Goal: Task Accomplishment & Management: Complete application form

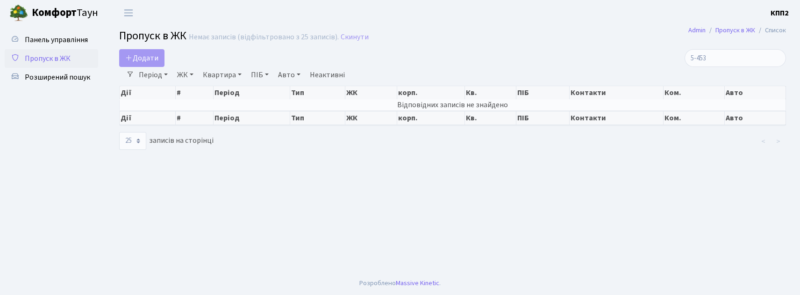
select select "25"
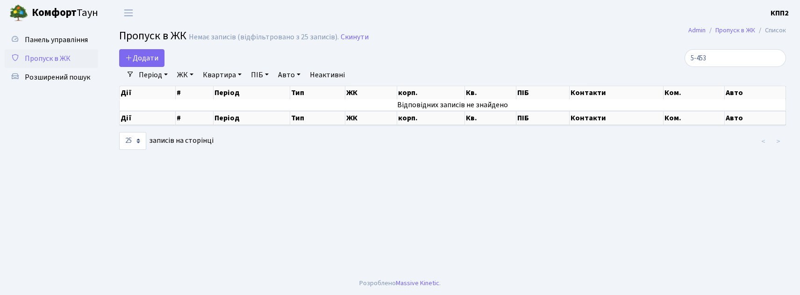
click at [95, 130] on ul "Панель управління Пропуск в ЖК Розширений пошук" at bounding box center [52, 148] width 94 height 236
click at [141, 52] on link "Додати" at bounding box center [141, 58] width 45 height 18
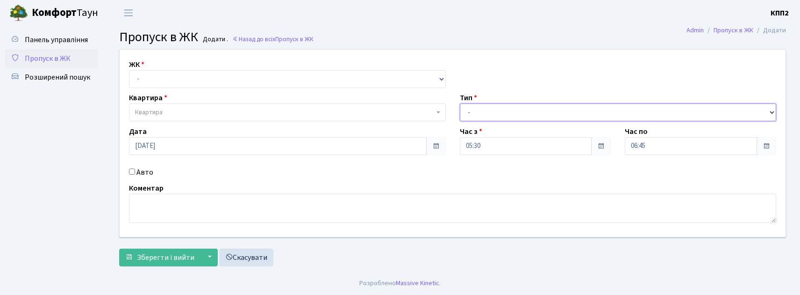
click at [513, 118] on select "- Доставка Таксі Гості Сервіс" at bounding box center [618, 112] width 317 height 18
select select "2"
click at [460, 103] on select "- Доставка Таксі Гості Сервіс" at bounding box center [618, 112] width 317 height 18
click at [131, 171] on input "Авто" at bounding box center [132, 171] width 6 height 6
checkbox input "true"
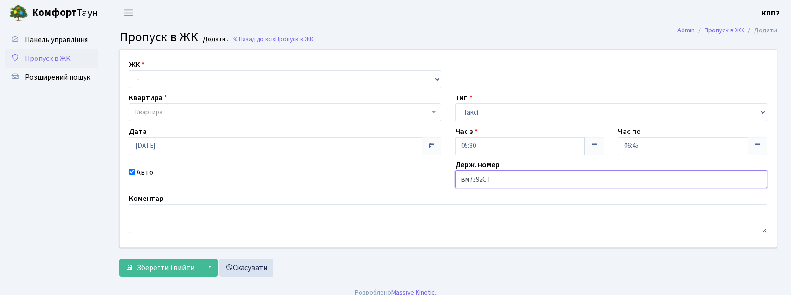
click at [468, 180] on input "вм7392СТ" at bounding box center [611, 179] width 312 height 18
type input "ВМ7392СТ"
drag, startPoint x: 199, startPoint y: 68, endPoint x: 195, endPoint y: 75, distance: 8.6
click at [199, 67] on div "ЖК - КТ, вул. Регенераторна, 4 КТ2, просп. Соборності, 17 КТ3, вул. Березнева, …" at bounding box center [285, 73] width 326 height 29
click at [194, 76] on select "- КТ, вул. Регенераторна, 4 КТ2, просп. Соборності, 17 КТ3, вул. Березнева, 16 …" at bounding box center [285, 79] width 312 height 18
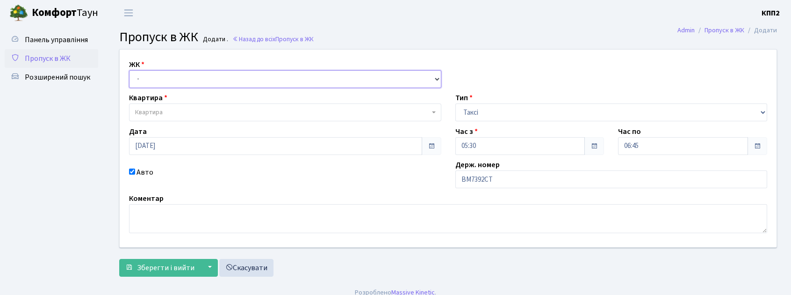
select select "302"
click at [129, 70] on select "- КТ, вул. Регенераторна, 4 КТ2, просп. Соборності, 17 КТ3, вул. Березнева, 16 …" at bounding box center [285, 79] width 312 height 18
select select
click at [173, 106] on span "Квартира" at bounding box center [285, 112] width 312 height 18
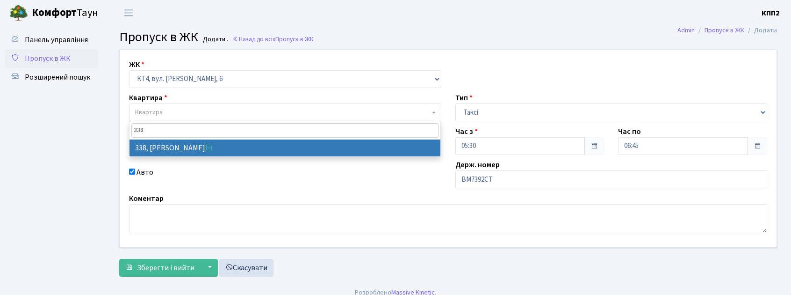
type input "338"
select select "17045"
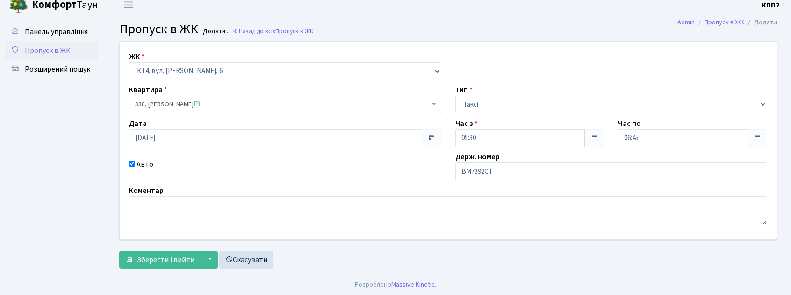
scroll to position [10, 0]
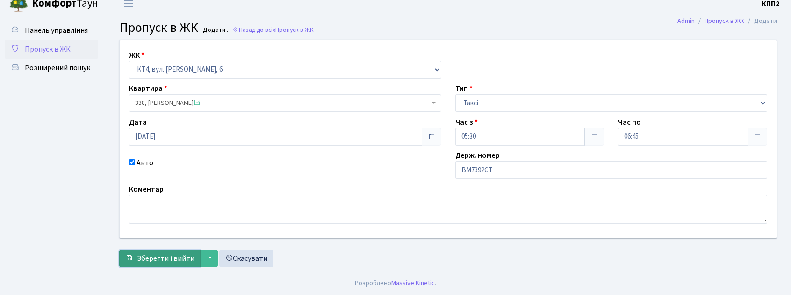
click at [140, 250] on button "Зберегти і вийти" at bounding box center [159, 258] width 81 height 18
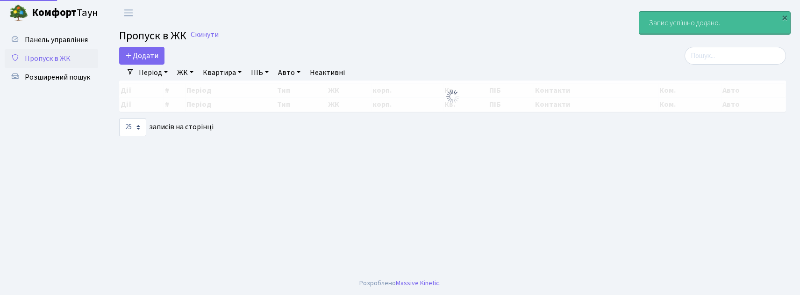
select select "25"
